Goal: Transaction & Acquisition: Purchase product/service

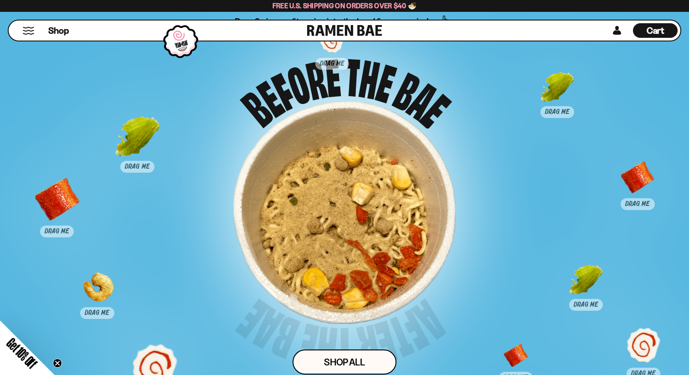
scroll to position [4442, 0]
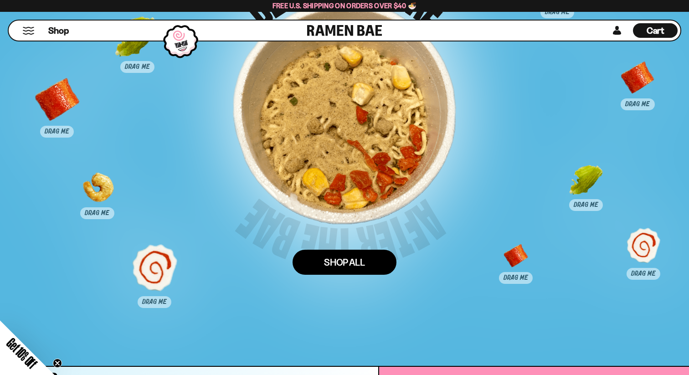
click at [379, 267] on link "Shop ALl" at bounding box center [345, 262] width 104 height 25
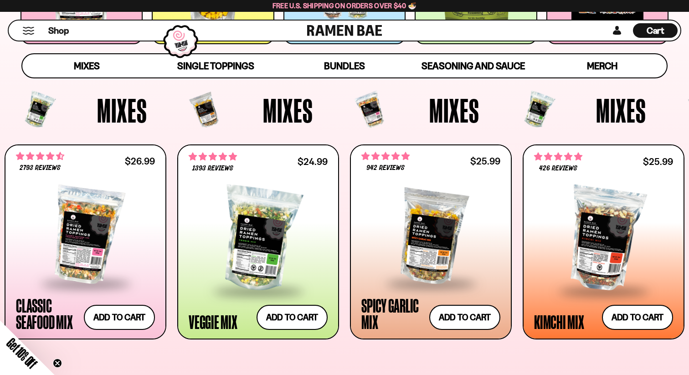
scroll to position [271, 0]
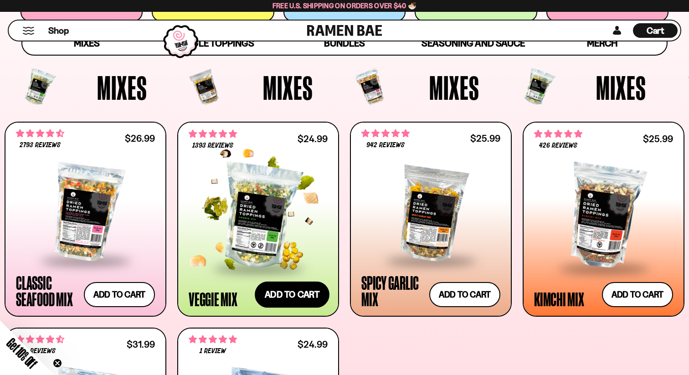
click at [298, 292] on button "Add to cart" at bounding box center [292, 294] width 75 height 26
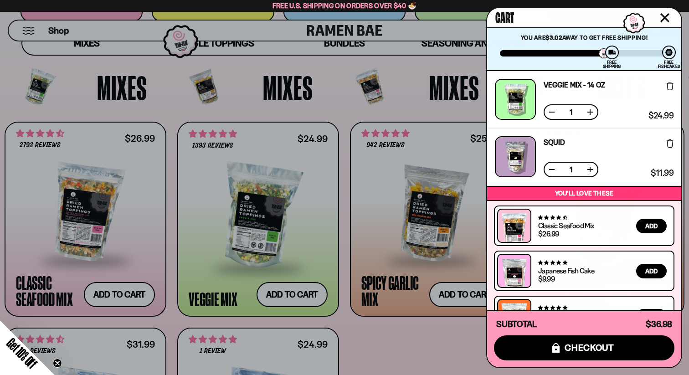
click at [587, 112] on button at bounding box center [590, 112] width 9 height 9
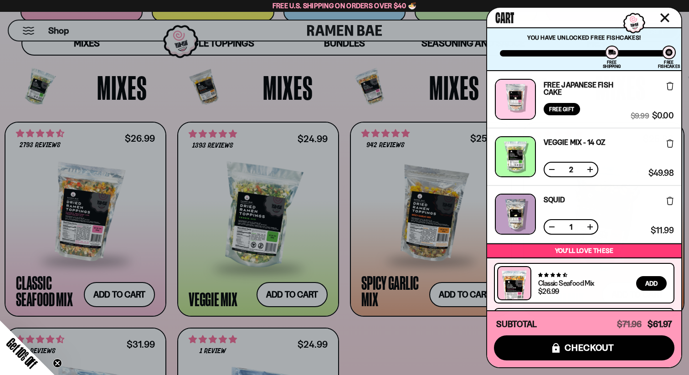
click at [552, 112] on div "Free Japanese Fish Cake Free Gift Subscription: 1" at bounding box center [587, 99] width 87 height 41
click at [554, 108] on div "Free Gift" at bounding box center [562, 109] width 36 height 12
click at [667, 85] on icon at bounding box center [670, 86] width 7 height 8
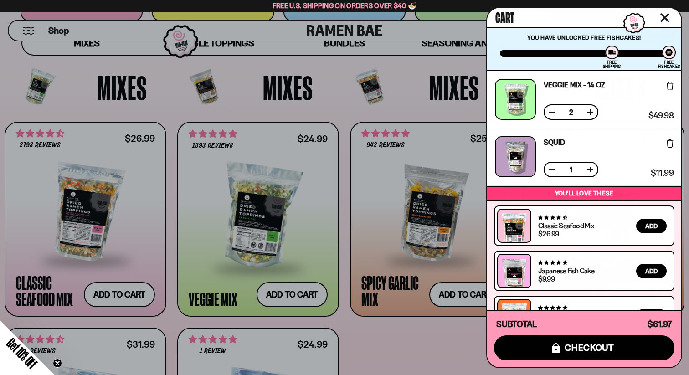
click at [670, 90] on icon at bounding box center [670, 86] width 7 height 8
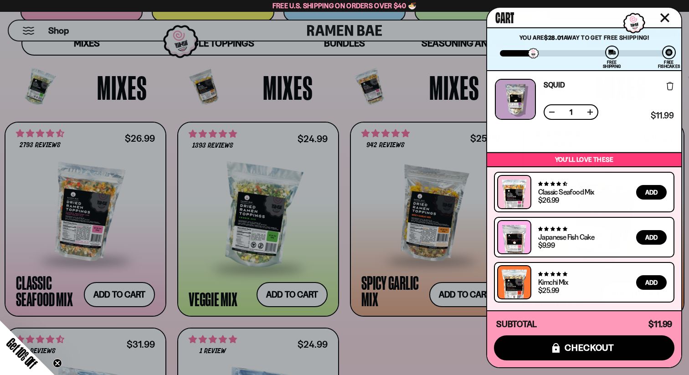
click at [668, 87] on icon at bounding box center [670, 86] width 7 height 8
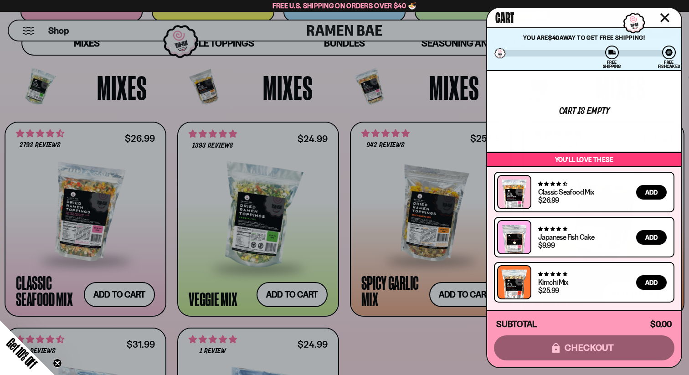
click at [653, 189] on span "Add" at bounding box center [651, 192] width 12 height 6
